Goal: Find contact information: Find contact information

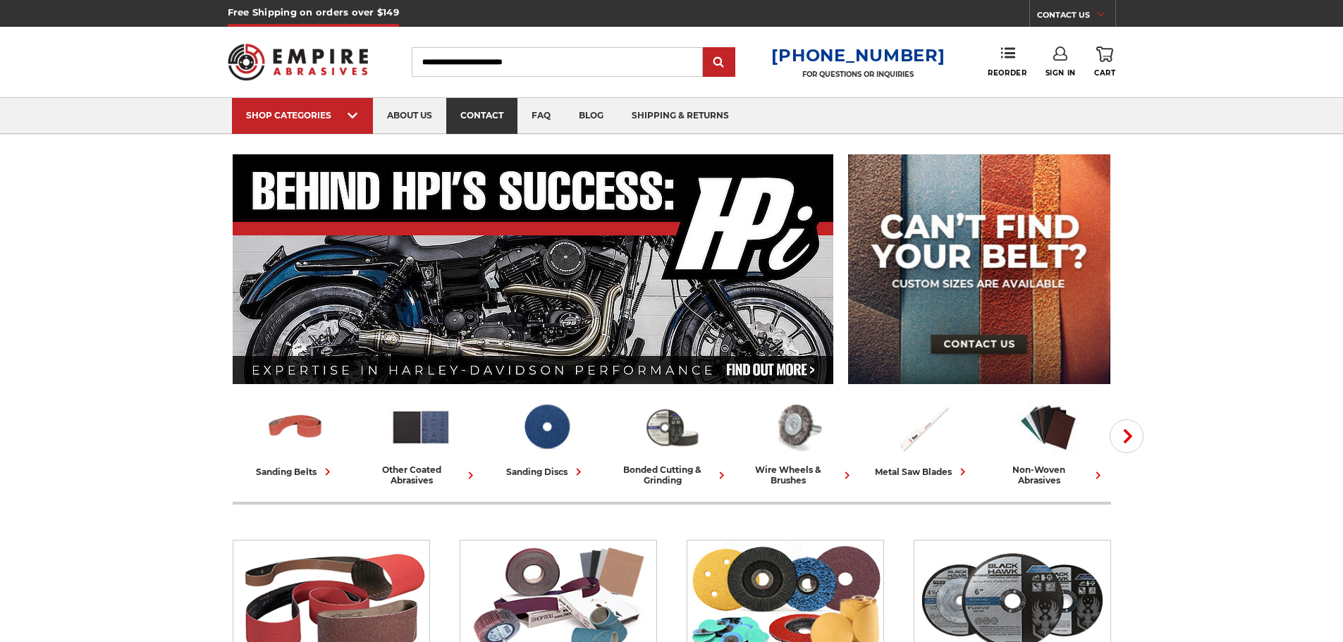
click at [481, 121] on link "contact" at bounding box center [481, 116] width 71 height 36
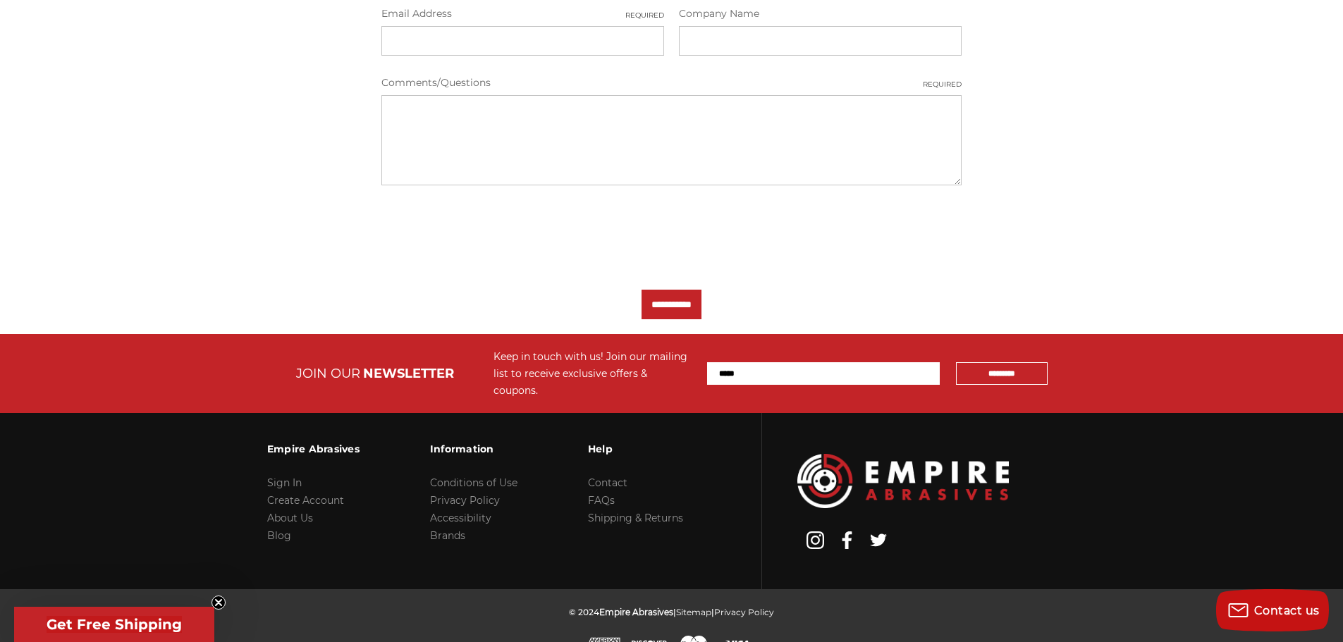
scroll to position [554, 0]
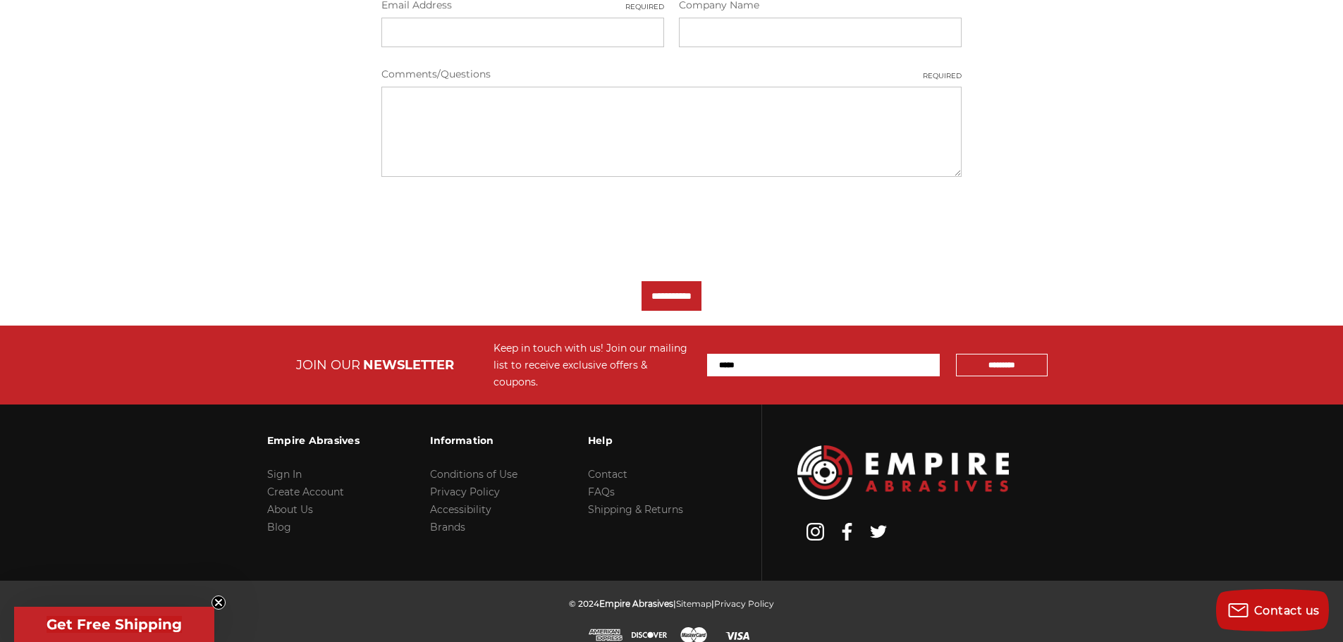
click at [221, 595] on div "© 2024 Empire Abrasives | Sitemap | Privacy Policy" at bounding box center [671, 620] width 1343 height 78
